Goal: Information Seeking & Learning: Find specific fact

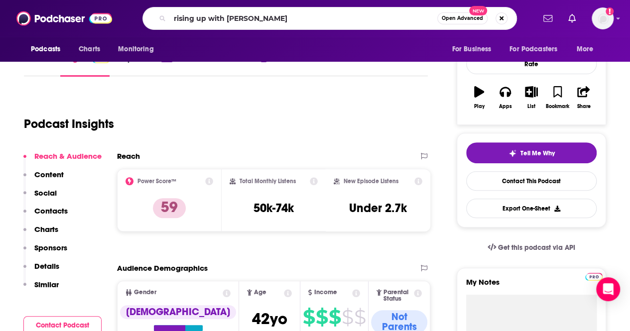
type input "rising up with [PERSON_NAME]"
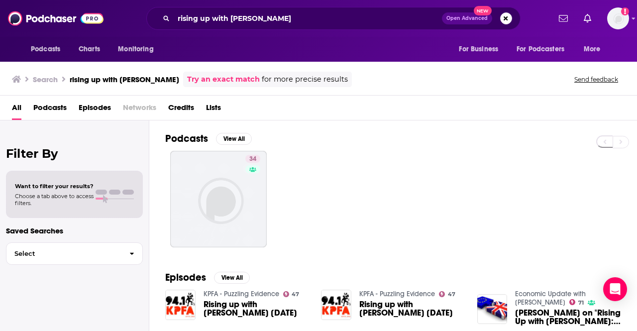
click at [234, 297] on div "KPFA - Puzzling Evidence 47 Rising up with [PERSON_NAME] [DATE]" at bounding box center [257, 305] width 106 height 31
click at [225, 304] on span "Rising up with [PERSON_NAME] [DATE]" at bounding box center [257, 308] width 106 height 17
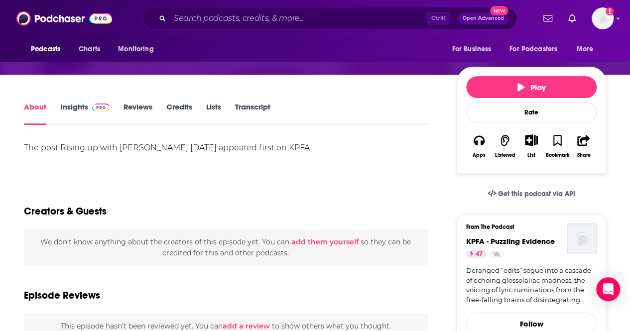
scroll to position [114, 0]
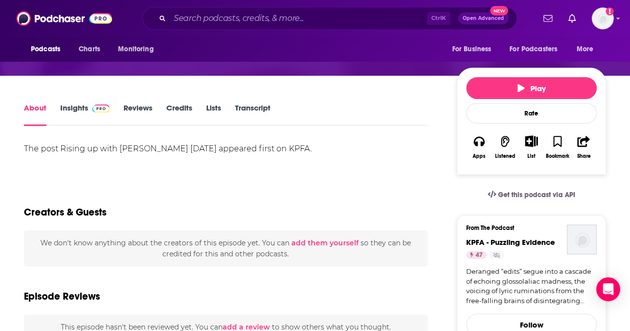
click at [81, 107] on link "Insights" at bounding box center [84, 114] width 49 height 23
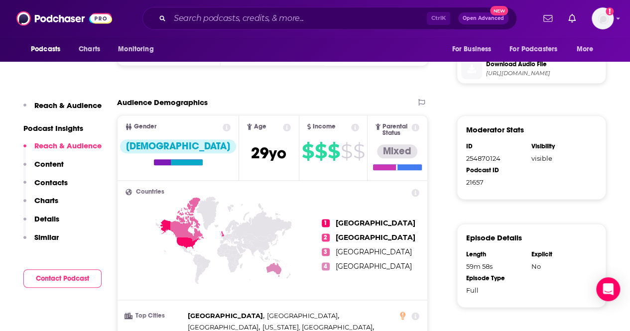
scroll to position [539, 0]
